Goal: Task Accomplishment & Management: Manage account settings

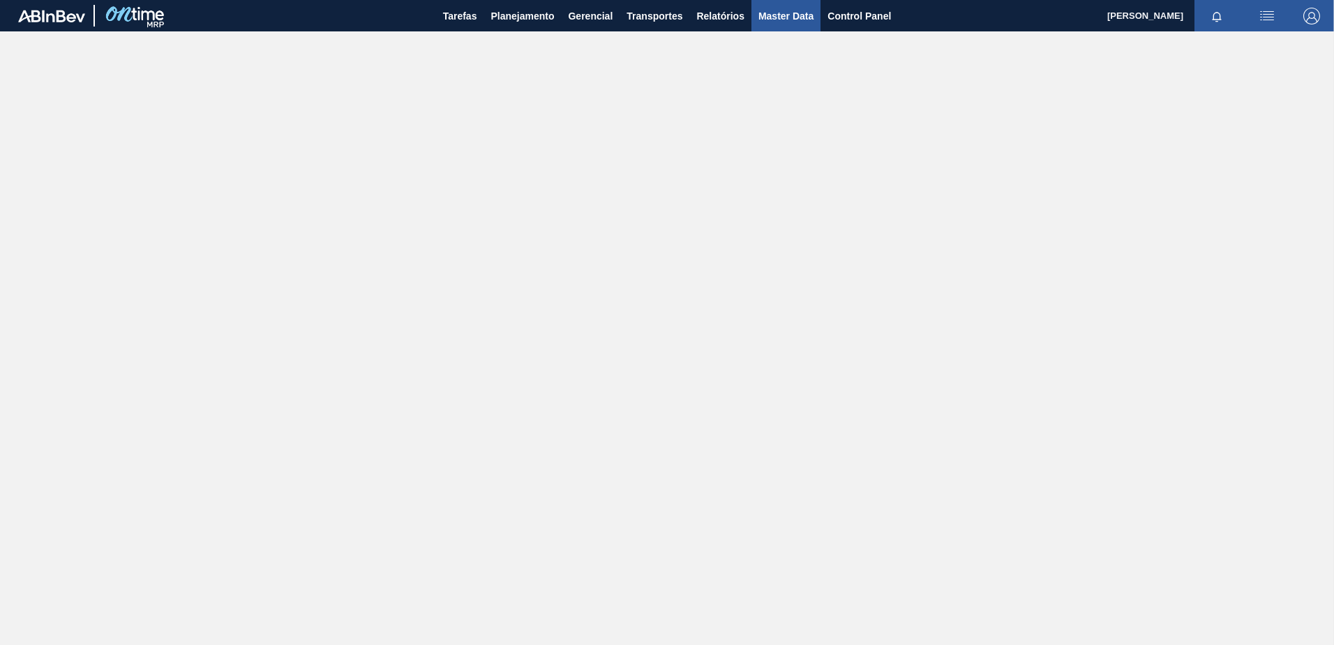
click at [804, 21] on span "Master Data" at bounding box center [785, 16] width 55 height 17
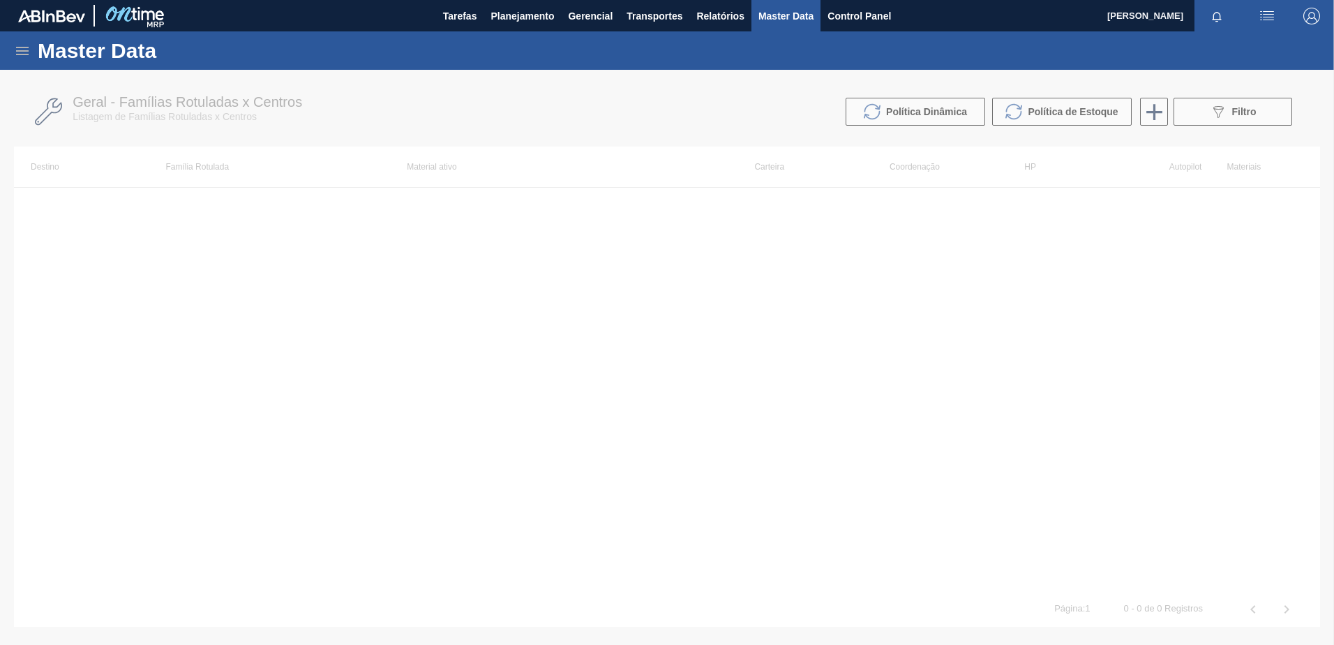
click at [14, 58] on icon at bounding box center [22, 51] width 17 height 17
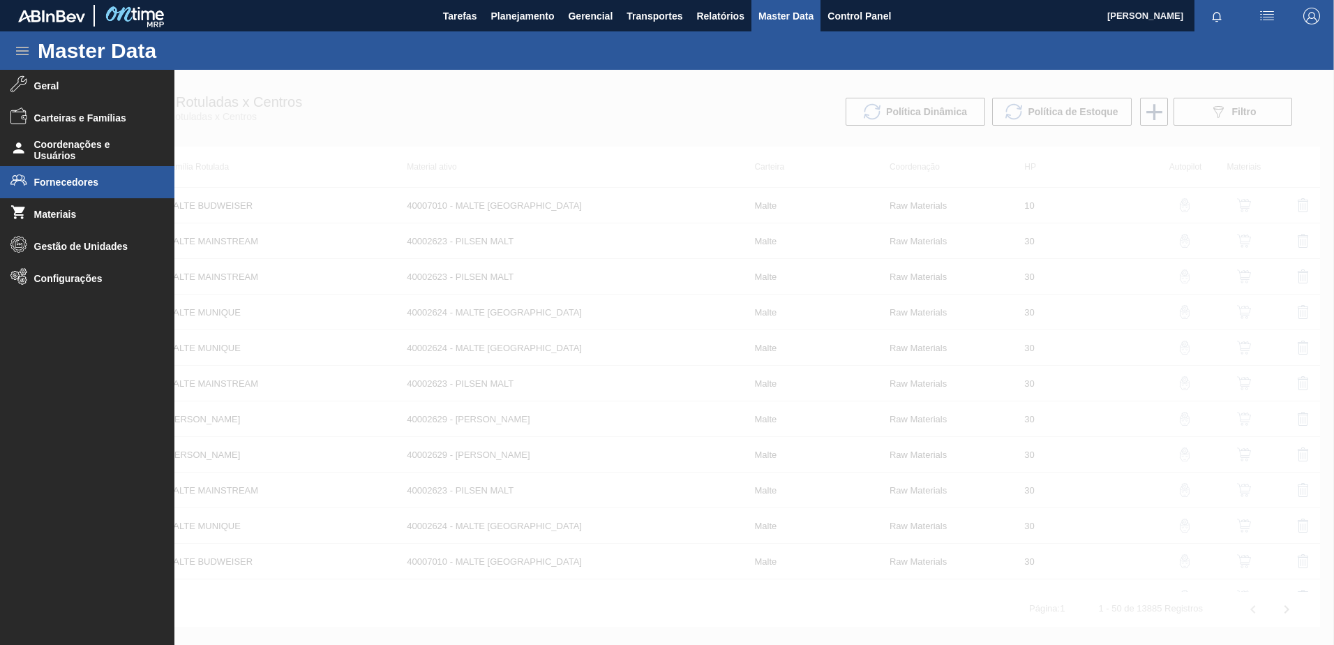
click at [82, 183] on span "Fornecedores" at bounding box center [91, 181] width 115 height 11
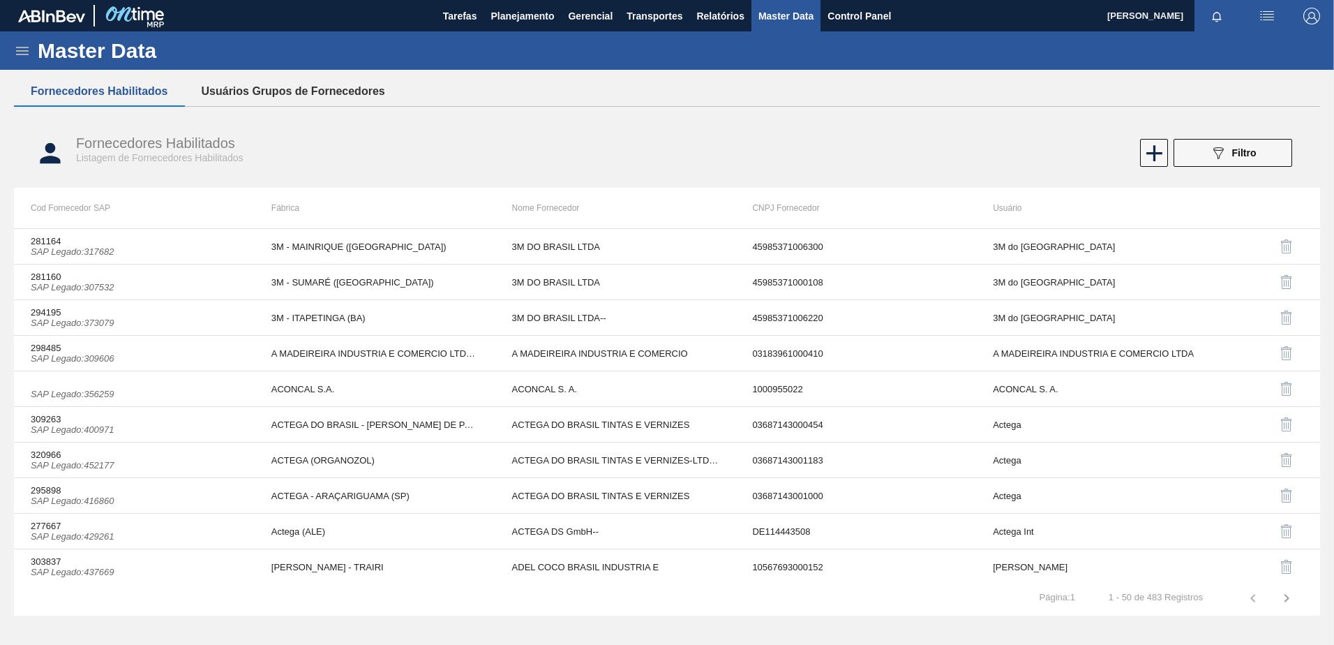
click at [295, 98] on button "Usuários Grupos de Fornecedores" at bounding box center [293, 91] width 217 height 29
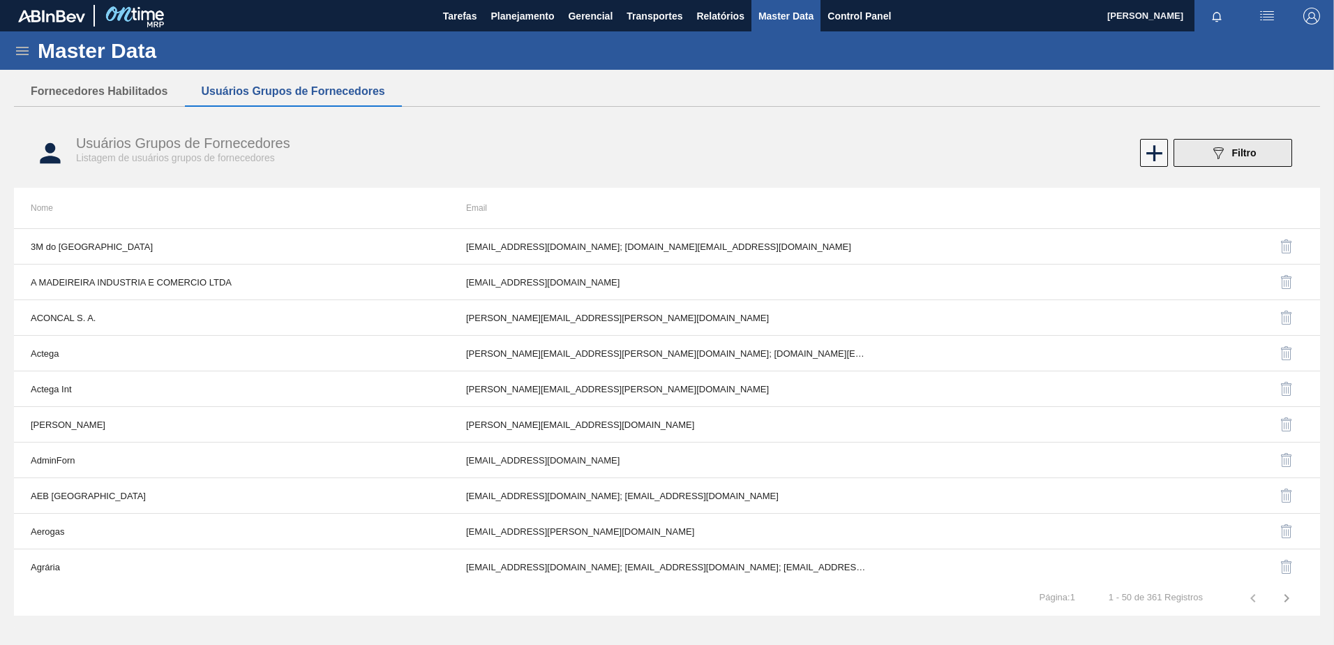
click at [1232, 155] on span "Filtro" at bounding box center [1244, 152] width 24 height 11
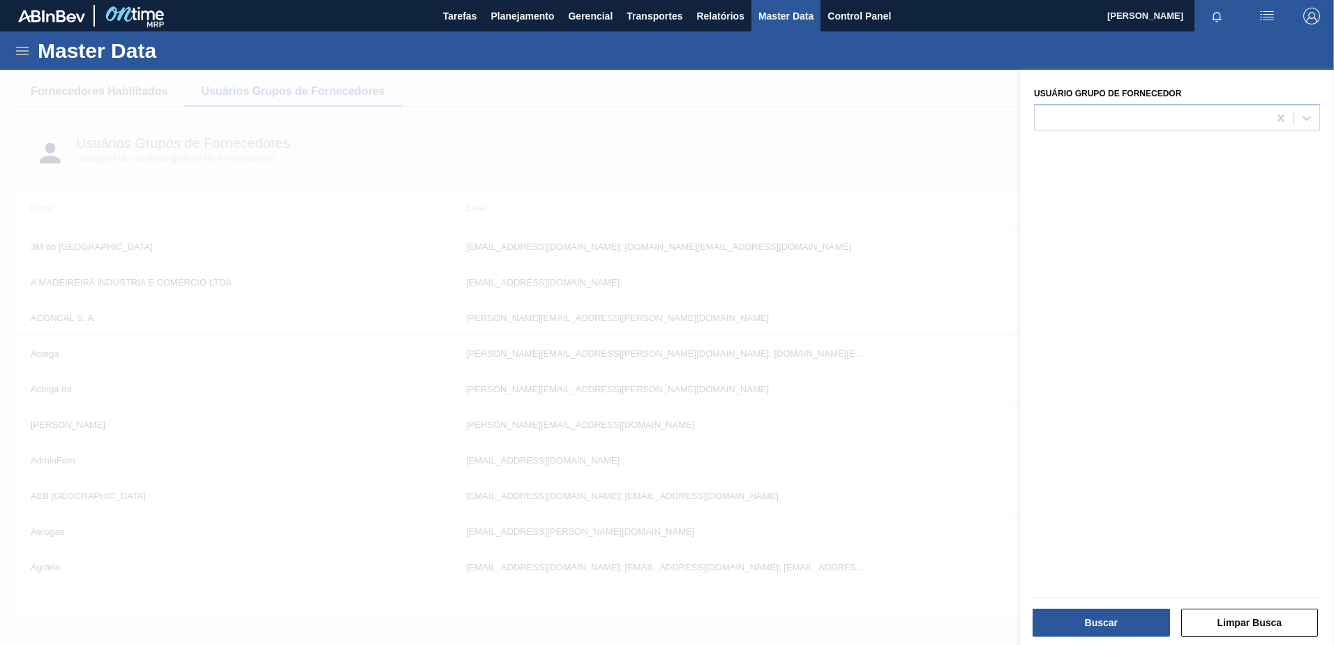
click at [1097, 103] on div "Usuário Grupo de Fornecedor" at bounding box center [1177, 107] width 286 height 47
click at [1099, 114] on div at bounding box center [1151, 117] width 234 height 20
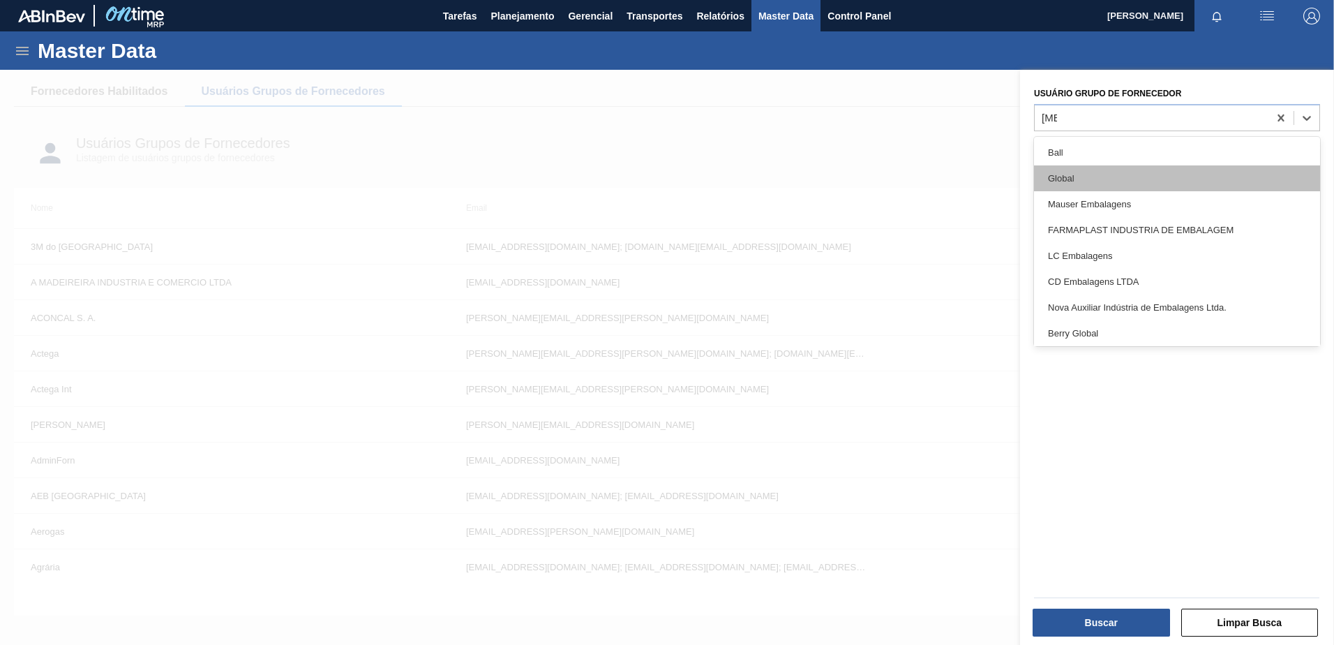
type Fornecedor "ball"
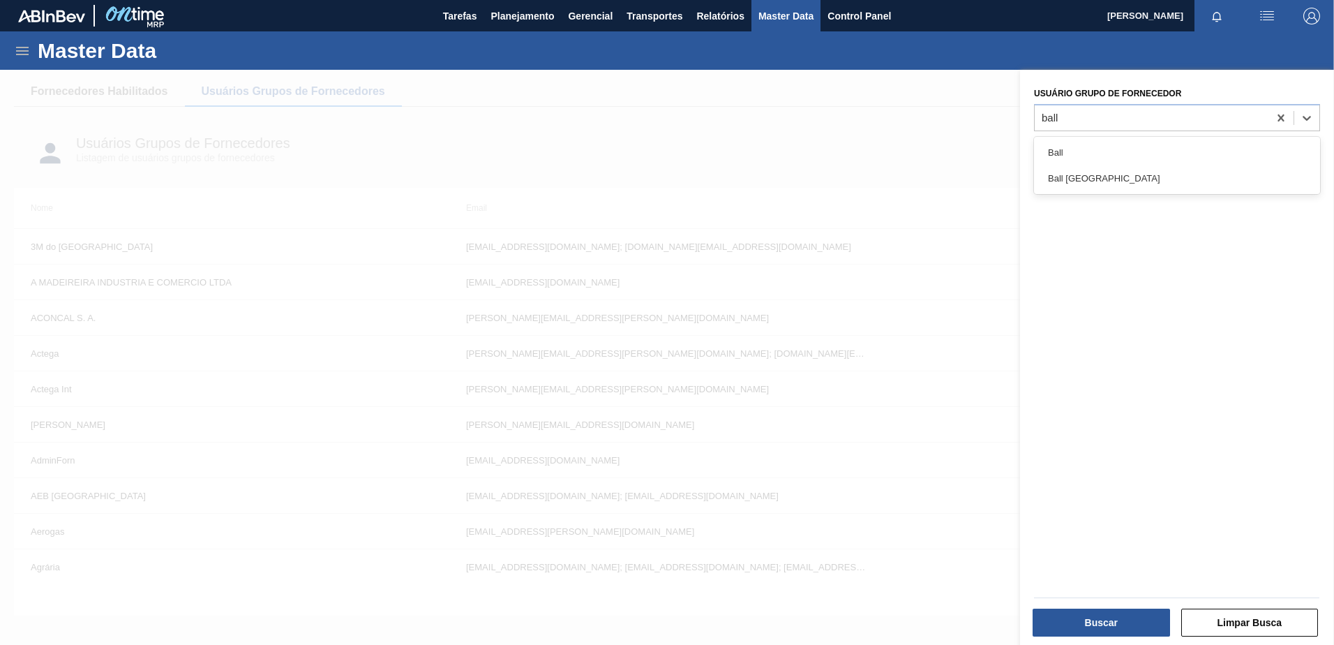
click at [1060, 151] on div "Ball" at bounding box center [1177, 153] width 286 height 26
click at [1124, 624] on button "Buscar" at bounding box center [1100, 622] width 137 height 28
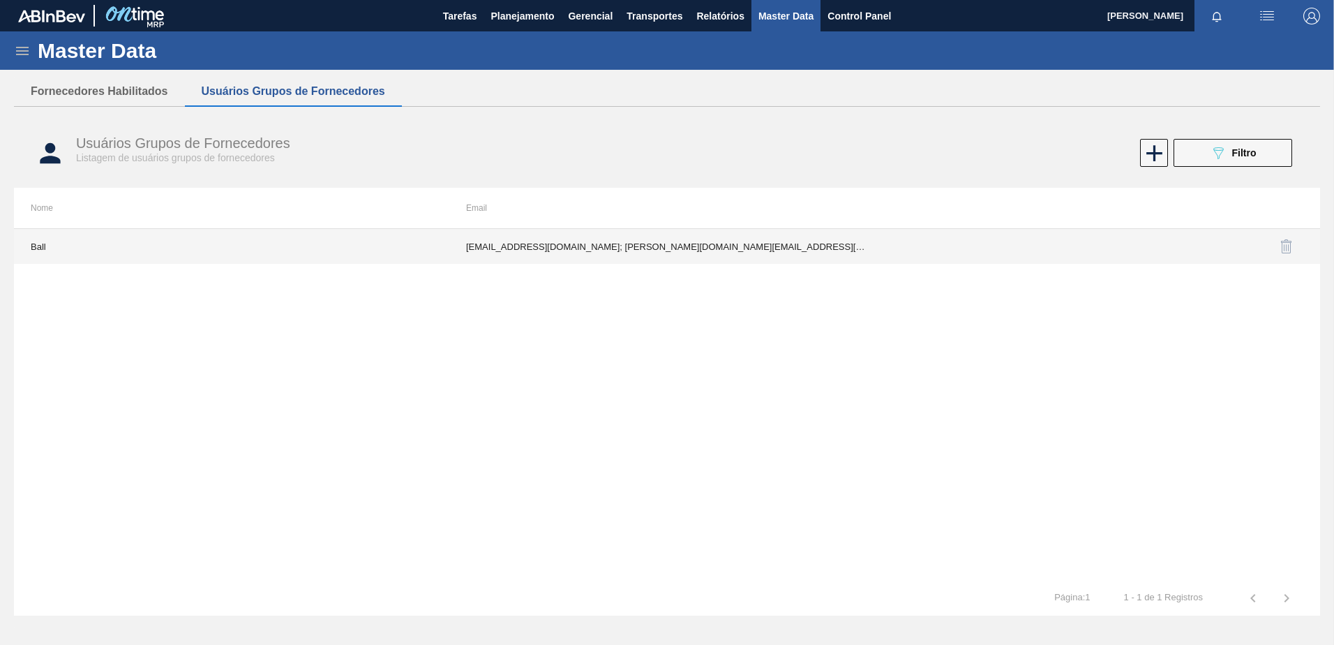
click at [600, 257] on td "[EMAIL_ADDRESS][DOMAIN_NAME]; [PERSON_NAME][DOMAIN_NAME][EMAIL_ADDRESS][PERSON_…" at bounding box center [666, 246] width 435 height 35
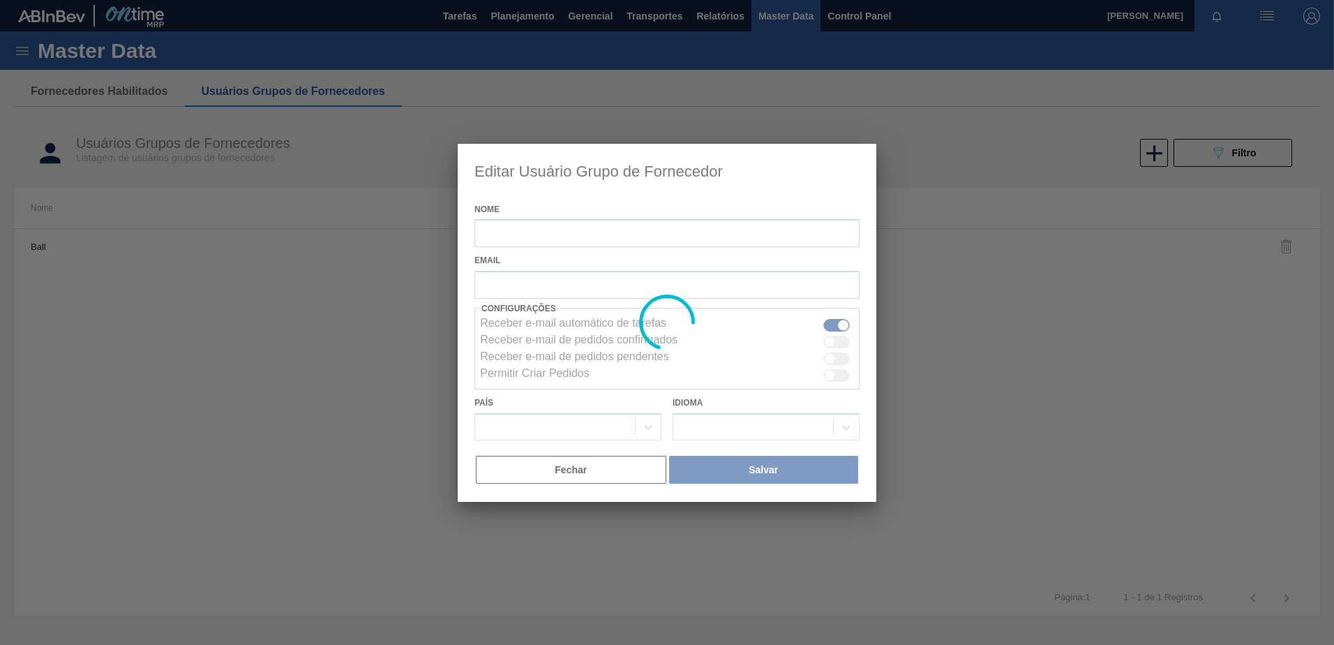
type input "Ball"
checkbox input "true"
